Goal: Information Seeking & Learning: Learn about a topic

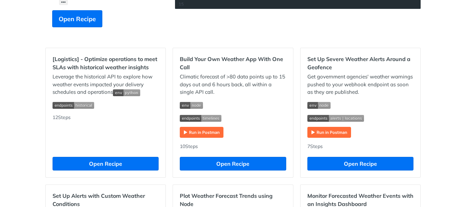
scroll to position [184, 0]
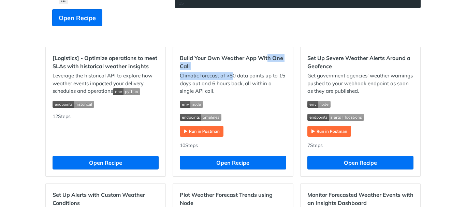
drag, startPoint x: 265, startPoint y: 59, endPoint x: 233, endPoint y: 76, distance: 35.9
click at [233, 76] on div "Build Your Own Weather App With One Call Climatic forecast of >80 data points u…" at bounding box center [233, 111] width 120 height 129
click at [233, 76] on p "Climatic forecast of >80 data points up to 15 days out and 6 hours back, all wi…" at bounding box center [233, 83] width 106 height 23
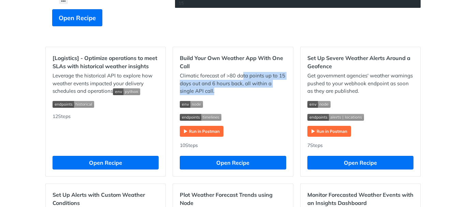
drag, startPoint x: 240, startPoint y: 76, endPoint x: 211, endPoint y: 90, distance: 31.9
click at [211, 90] on p "Climatic forecast of >80 data points up to 15 days out and 6 hours back, all wi…" at bounding box center [233, 83] width 106 height 23
drag, startPoint x: 212, startPoint y: 83, endPoint x: 209, endPoint y: 91, distance: 8.7
click at [209, 91] on p "Climatic forecast of >80 data points up to 15 days out and 6 hours back, all wi…" at bounding box center [233, 83] width 106 height 23
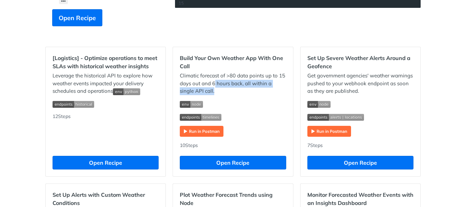
click at [209, 91] on p "Climatic forecast of >80 data points up to 15 days out and 6 hours back, all wi…" at bounding box center [233, 83] width 106 height 23
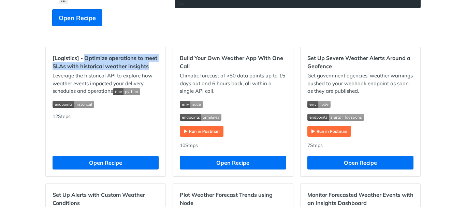
drag, startPoint x: 82, startPoint y: 55, endPoint x: 151, endPoint y: 68, distance: 70.8
click at [151, 68] on h2 "[Logistics] - Optimize operations to meet SLAs with historical weather insights" at bounding box center [106, 62] width 106 height 16
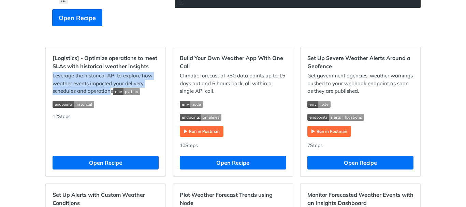
drag, startPoint x: 47, startPoint y: 76, endPoint x: 108, endPoint y: 89, distance: 61.7
click at [108, 89] on div "[Logistics] - Optimize operations to meet SLAs with historical weather insights…" at bounding box center [106, 111] width 120 height 129
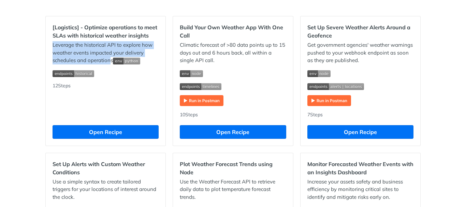
scroll to position [215, 0]
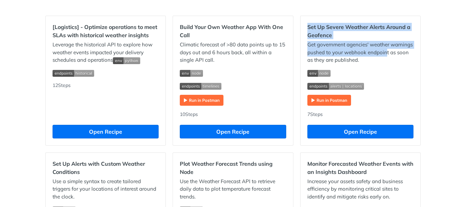
drag, startPoint x: 304, startPoint y: 26, endPoint x: 382, endPoint y: 51, distance: 82.5
click at [382, 51] on div "Set Up Severe Weather Alerts Around a Geofence Get government agencies' weather…" at bounding box center [361, 80] width 120 height 129
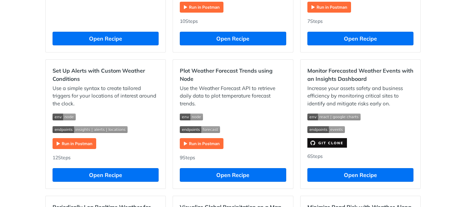
scroll to position [308, 0]
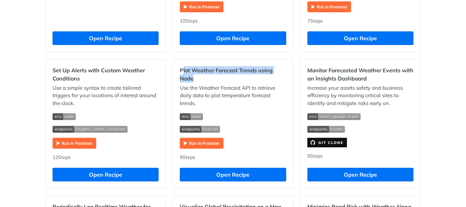
drag, startPoint x: 181, startPoint y: 69, endPoint x: 211, endPoint y: 78, distance: 31.8
click at [211, 78] on h2 "Plot Weather Forecast Trends using Node" at bounding box center [233, 74] width 106 height 16
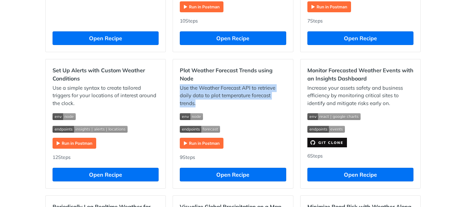
drag, startPoint x: 175, startPoint y: 89, endPoint x: 218, endPoint y: 111, distance: 48.5
click at [218, 111] on div "Plot Weather Forecast Trends using Node Use the Weather Forecast API to retriev…" at bounding box center [233, 123] width 120 height 129
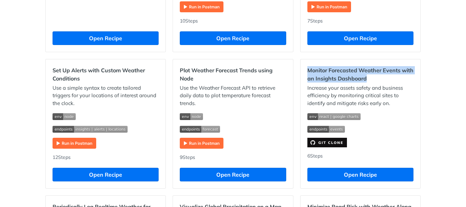
drag, startPoint x: 304, startPoint y: 73, endPoint x: 384, endPoint y: 78, distance: 80.4
click at [384, 78] on div "Monitor Forecasted Weather Events with an Insights Dashboard Increase your asse…" at bounding box center [361, 123] width 120 height 129
click at [384, 78] on h2 "Monitor Forecasted Weather Events with an Insights Dashboard" at bounding box center [361, 74] width 106 height 16
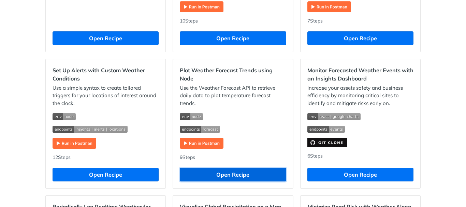
click at [226, 172] on button "Open Recipe" at bounding box center [233, 175] width 106 height 14
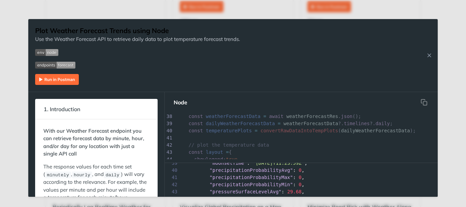
click at [56, 82] on img "Expand image" at bounding box center [57, 79] width 44 height 11
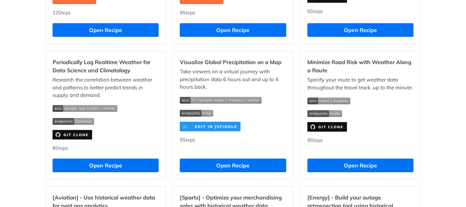
scroll to position [453, 0]
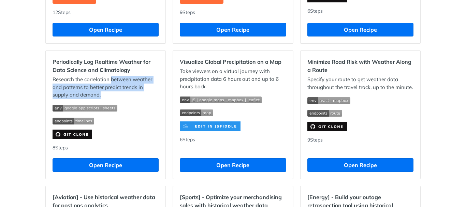
drag, startPoint x: 109, startPoint y: 77, endPoint x: 116, endPoint y: 93, distance: 17.1
click at [116, 93] on p "Research the correlation between weather and patterns to better predict trends …" at bounding box center [106, 87] width 106 height 23
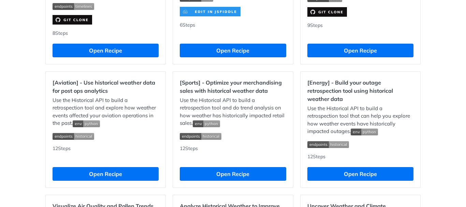
scroll to position [569, 0]
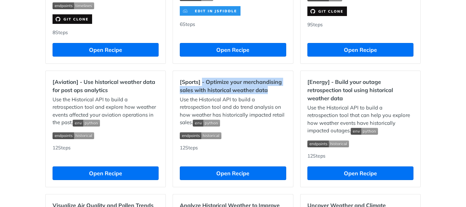
drag, startPoint x: 200, startPoint y: 83, endPoint x: 283, endPoint y: 89, distance: 83.2
click at [283, 89] on h2 "[Sports] - Optimize your merchandising sales with historical weather data" at bounding box center [233, 86] width 106 height 16
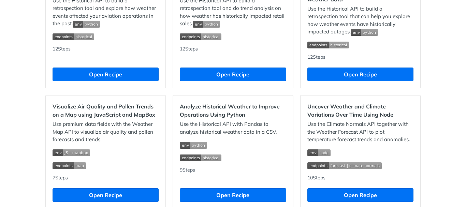
scroll to position [697, 0]
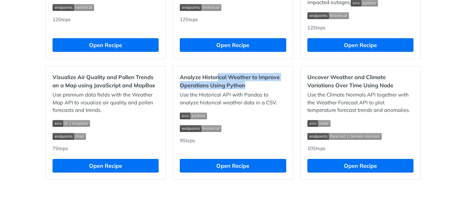
drag, startPoint x: 216, startPoint y: 77, endPoint x: 250, endPoint y: 83, distance: 35.1
click at [250, 83] on h2 "Analyze Historical Weather to Improve Operations Using Python" at bounding box center [233, 81] width 106 height 16
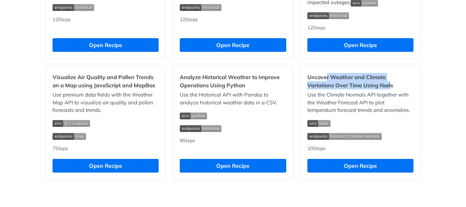
drag, startPoint x: 325, startPoint y: 79, endPoint x: 392, endPoint y: 89, distance: 67.7
click at [392, 89] on h2 "Uncover Weather and Climate Variations Over Time Using Node" at bounding box center [361, 81] width 106 height 16
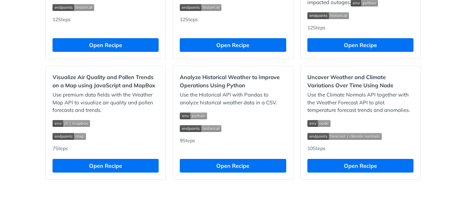
click at [350, 91] on div "Uncover Weather and Climate Variations Over Time Using Node Use the Climate Nor…" at bounding box center [361, 122] width 120 height 113
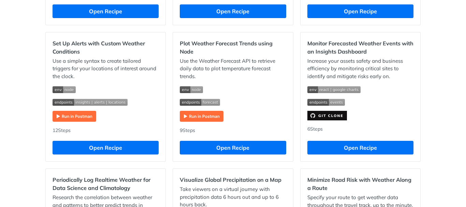
scroll to position [334, 0]
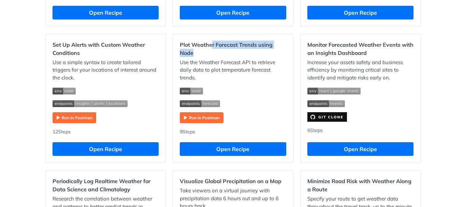
drag, startPoint x: 210, startPoint y: 41, endPoint x: 252, endPoint y: 57, distance: 44.4
click at [252, 57] on h2 "Plot Weather Forecast Trends using Node" at bounding box center [233, 49] width 106 height 16
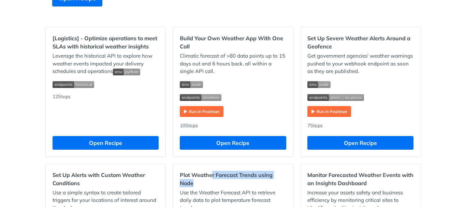
scroll to position [203, 0]
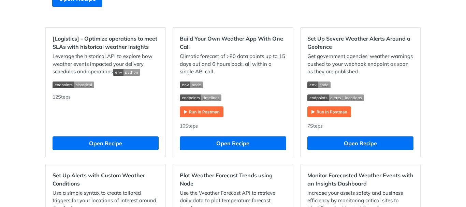
click at [236, 43] on h2 "Build Your Own Weather App With One Call" at bounding box center [233, 42] width 106 height 16
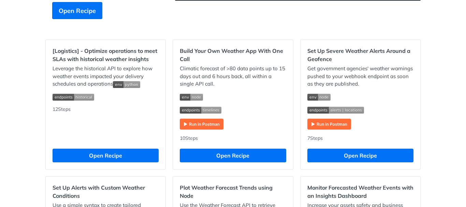
click at [235, 75] on p "Climatic forecast of >80 data points up to 15 days out and 6 hours back, all wi…" at bounding box center [233, 76] width 106 height 23
